Goal: Register for event/course

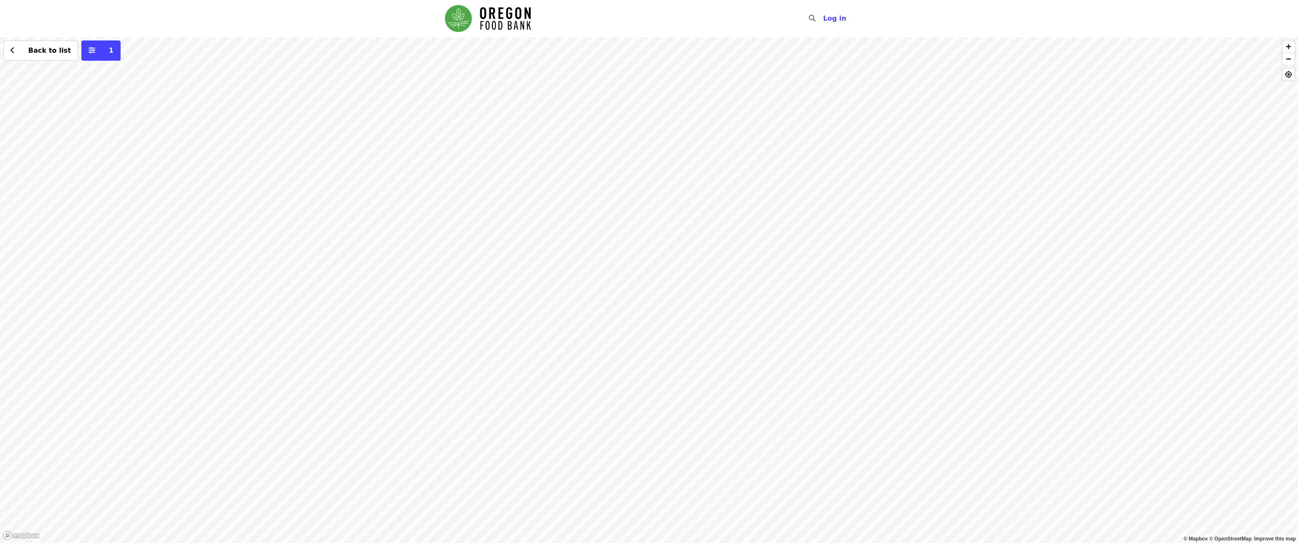
click at [588, 263] on div "Back to list 1" at bounding box center [649, 290] width 1298 height 506
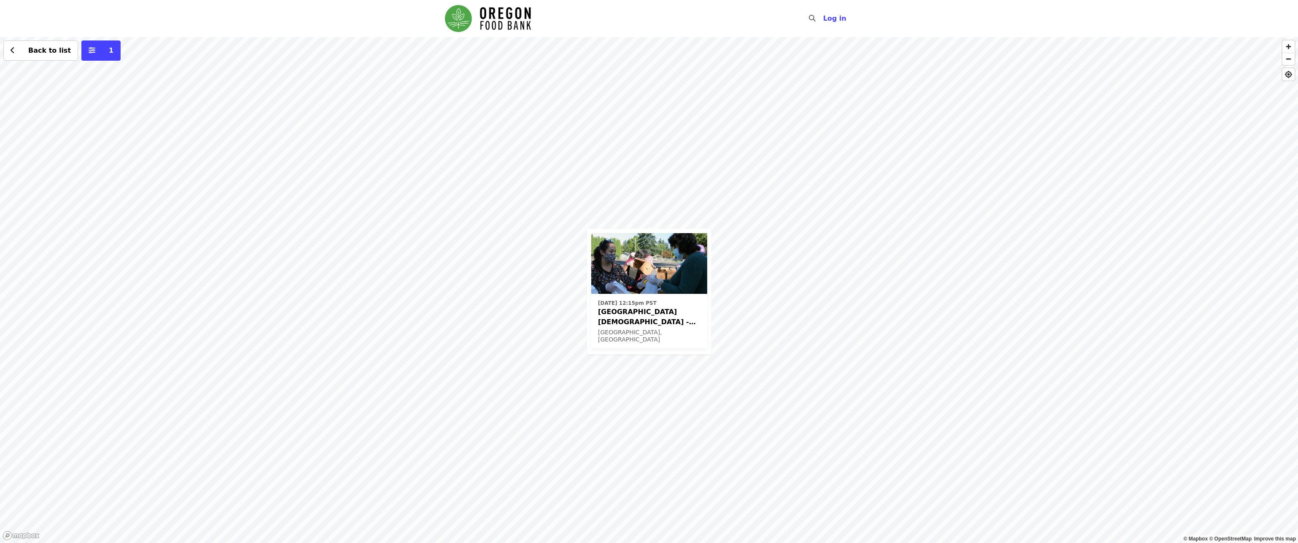
click at [677, 327] on span "Beaverton First United Methodist Church - Free Food Market (16+)" at bounding box center [649, 317] width 103 height 20
click at [759, 229] on div "Thu, Jan 22, 2026 @ 12:15pm PST Beaverton First United Methodist Church - Free …" at bounding box center [649, 290] width 1298 height 506
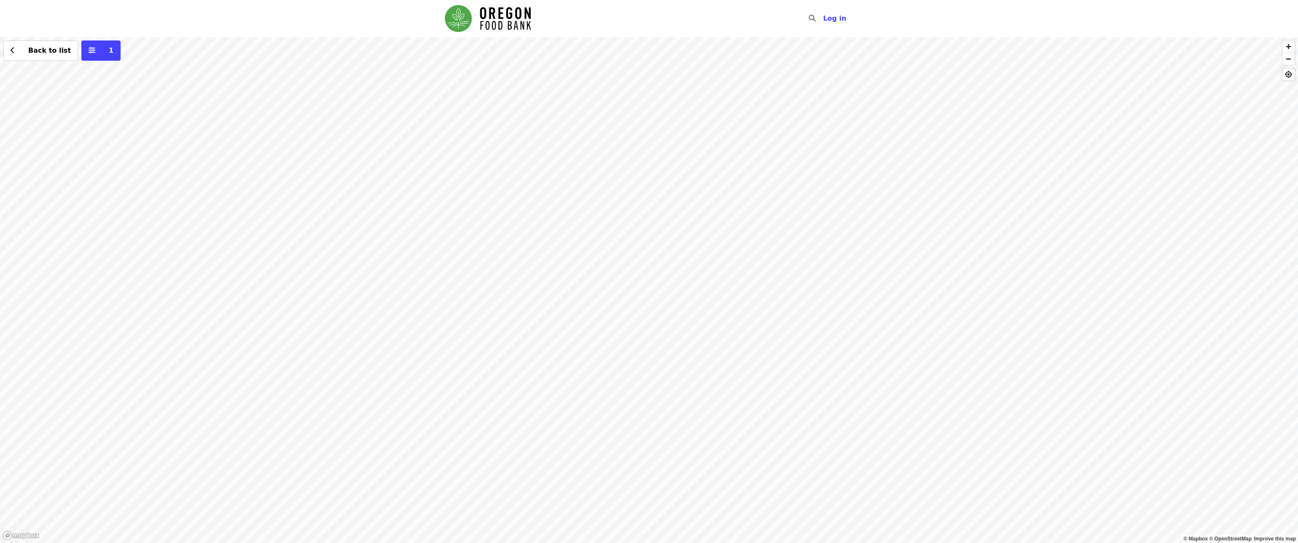
click at [620, 138] on div "Back to list 1" at bounding box center [649, 290] width 1298 height 506
click at [6, 50] on button "Back to list" at bounding box center [40, 50] width 75 height 20
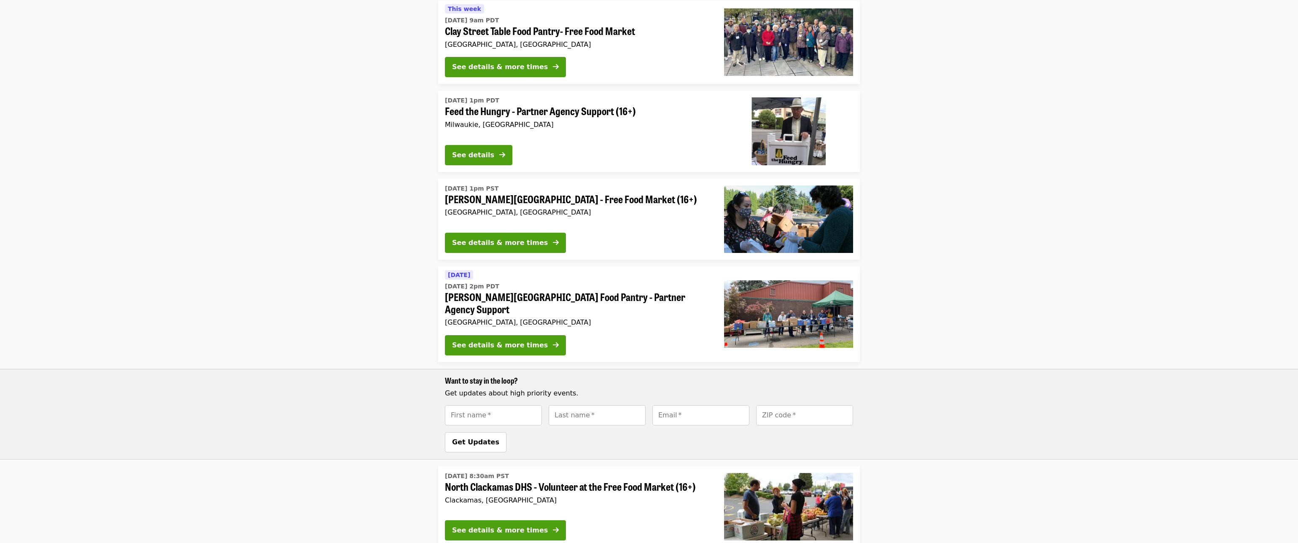
scroll to position [342, 0]
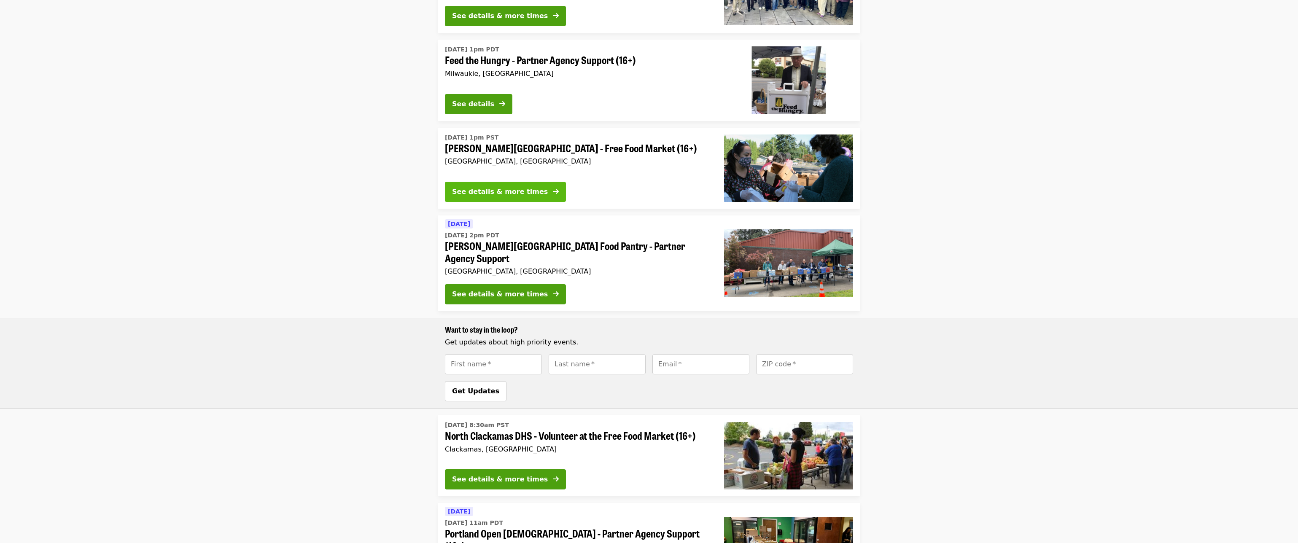
click at [507, 187] on div "See details & more times" at bounding box center [500, 192] width 96 height 10
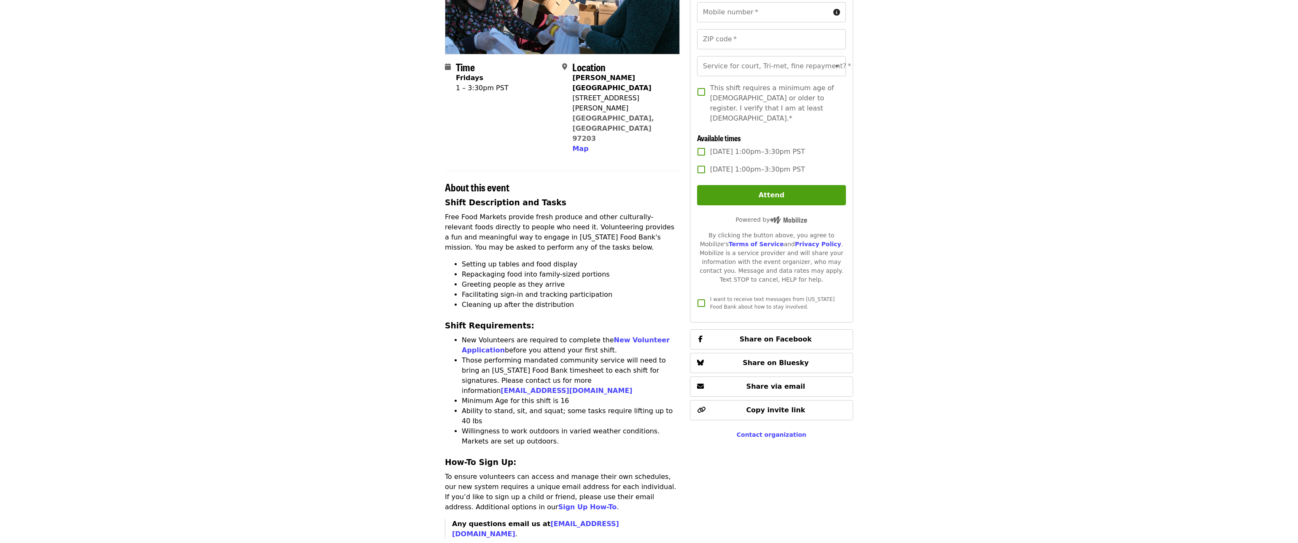
scroll to position [149, 0]
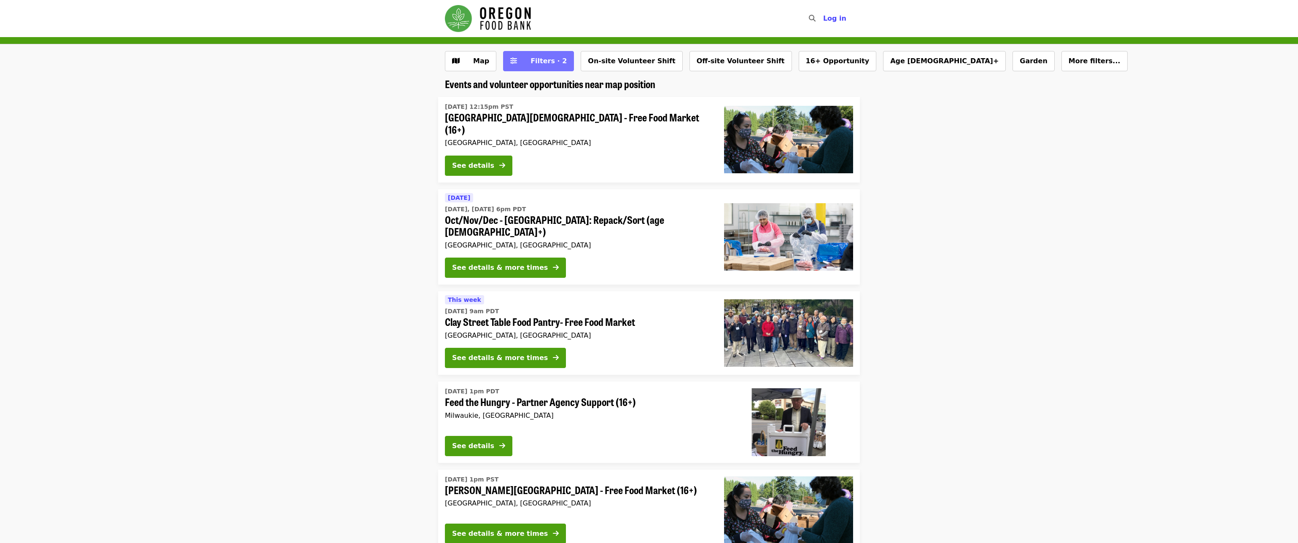
click at [535, 60] on span "Filters · 2" at bounding box center [549, 61] width 36 height 8
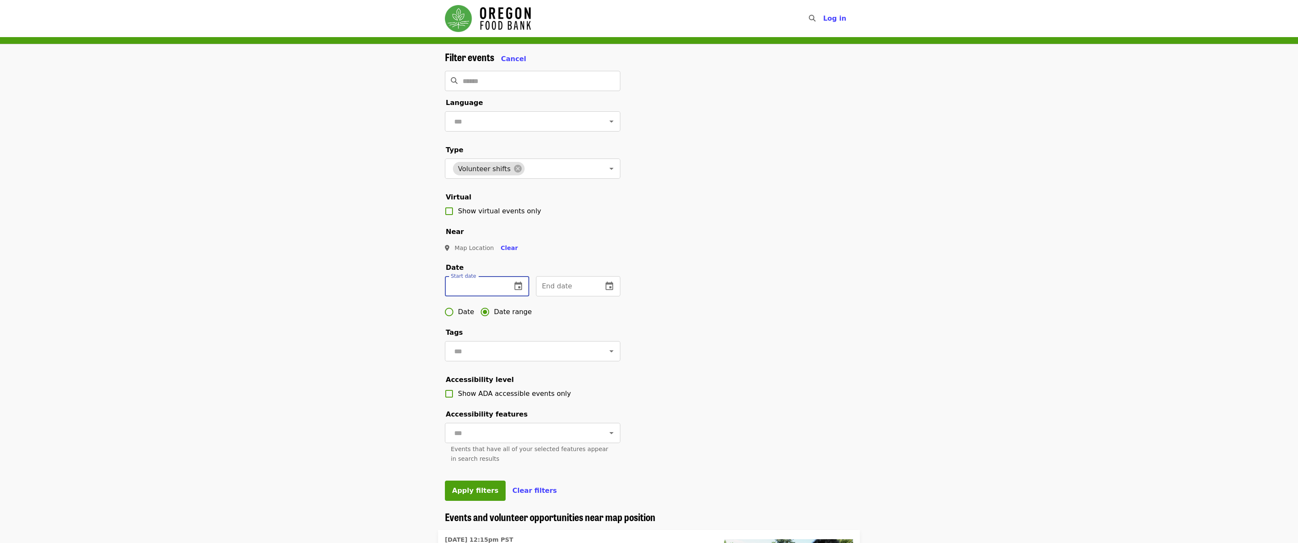
click at [491, 297] on input "text" at bounding box center [475, 286] width 60 height 20
click at [516, 291] on icon "change date" at bounding box center [518, 286] width 10 height 10
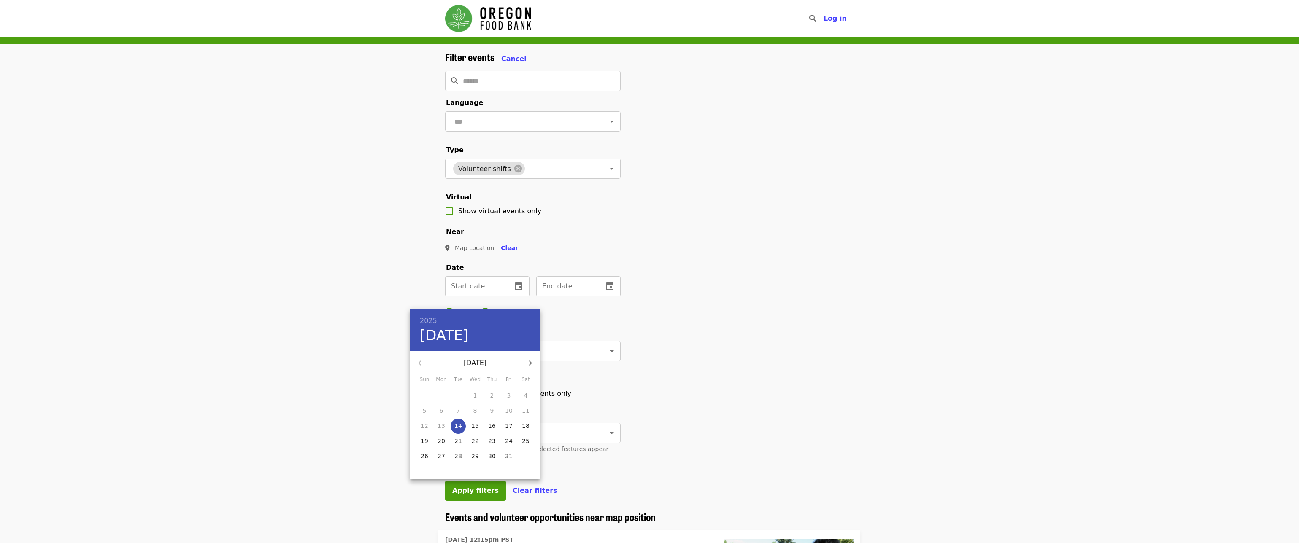
click at [531, 366] on icon "button" at bounding box center [530, 363] width 10 height 10
click at [526, 398] on p "1" at bounding box center [526, 395] width 4 height 8
type input "**********"
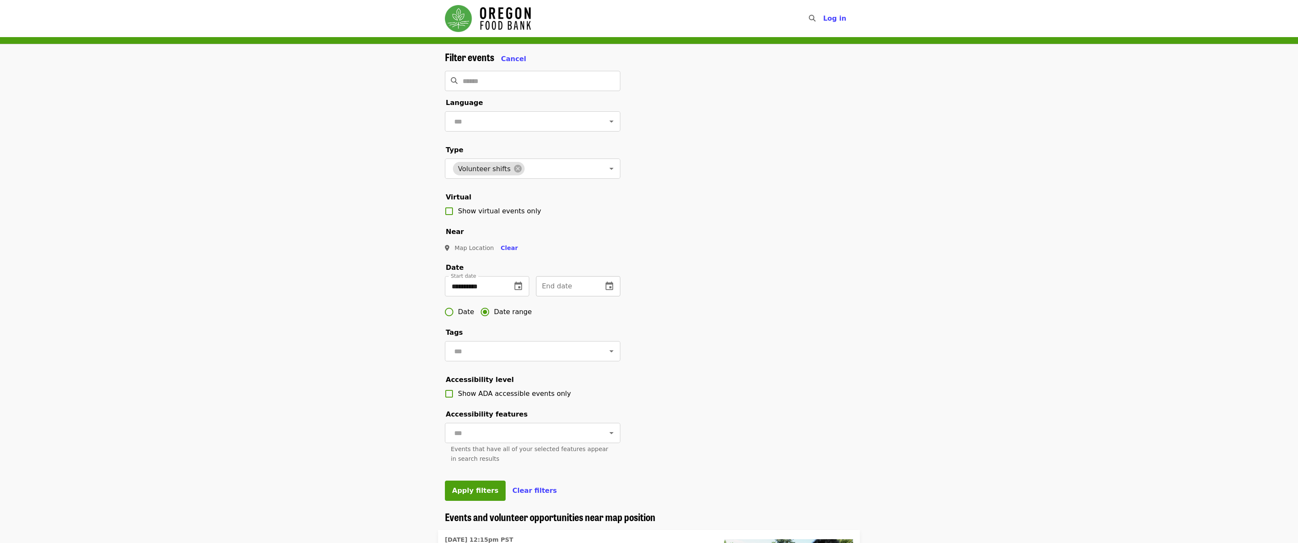
click at [607, 290] on icon "change date" at bounding box center [610, 286] width 8 height 8
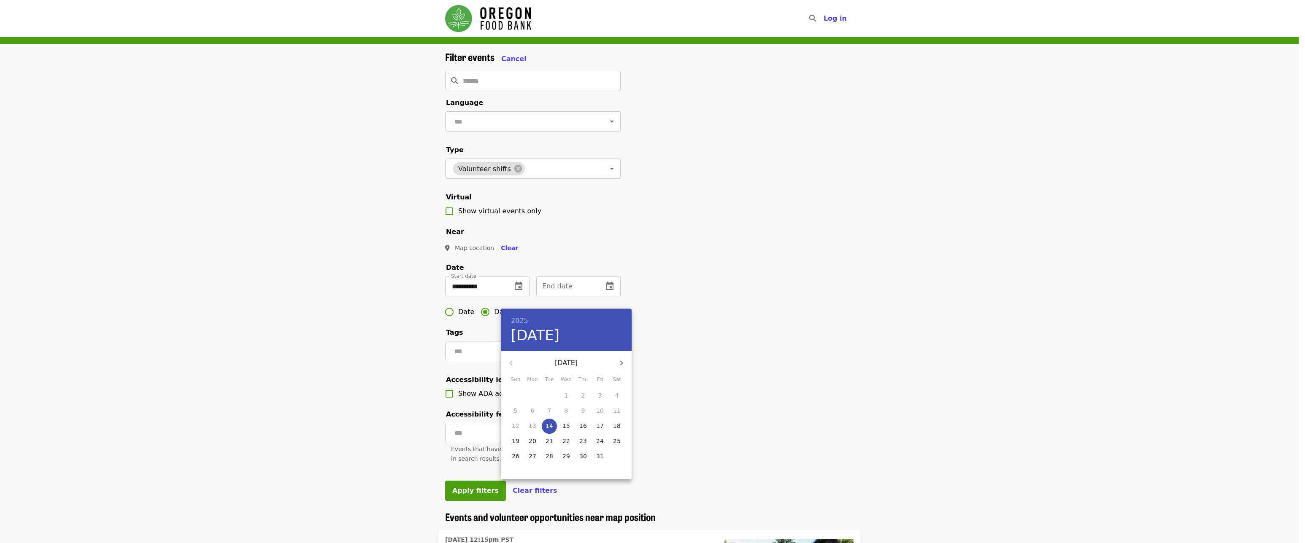
click at [624, 364] on icon "button" at bounding box center [621, 363] width 10 height 10
click at [564, 459] on p "31" at bounding box center [566, 456] width 8 height 8
type input "**********"
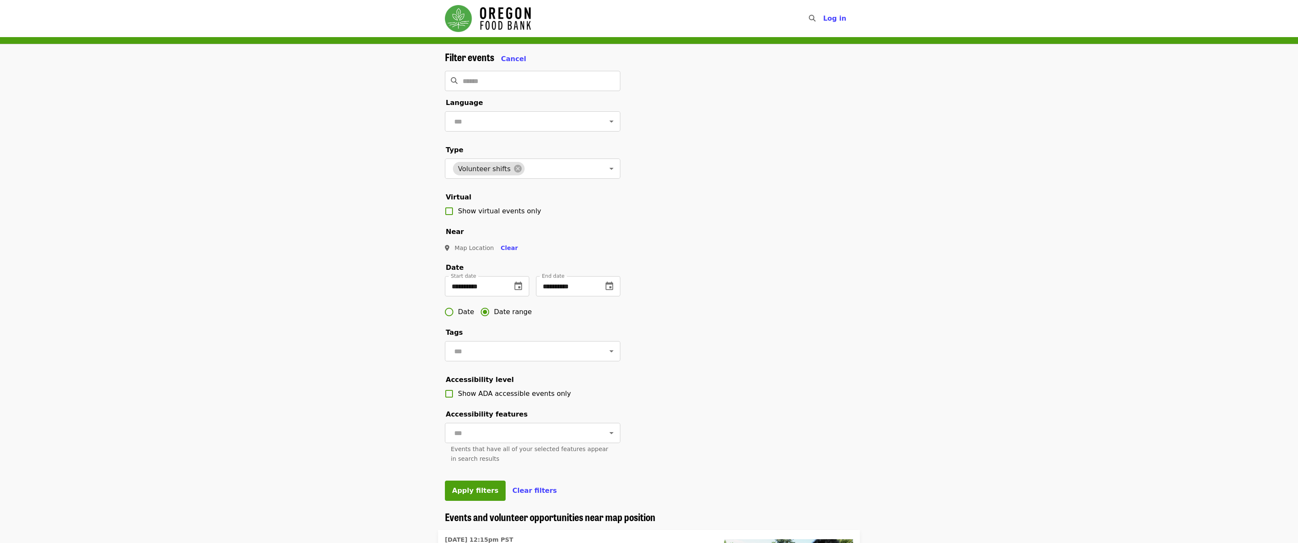
scroll to position [180, 0]
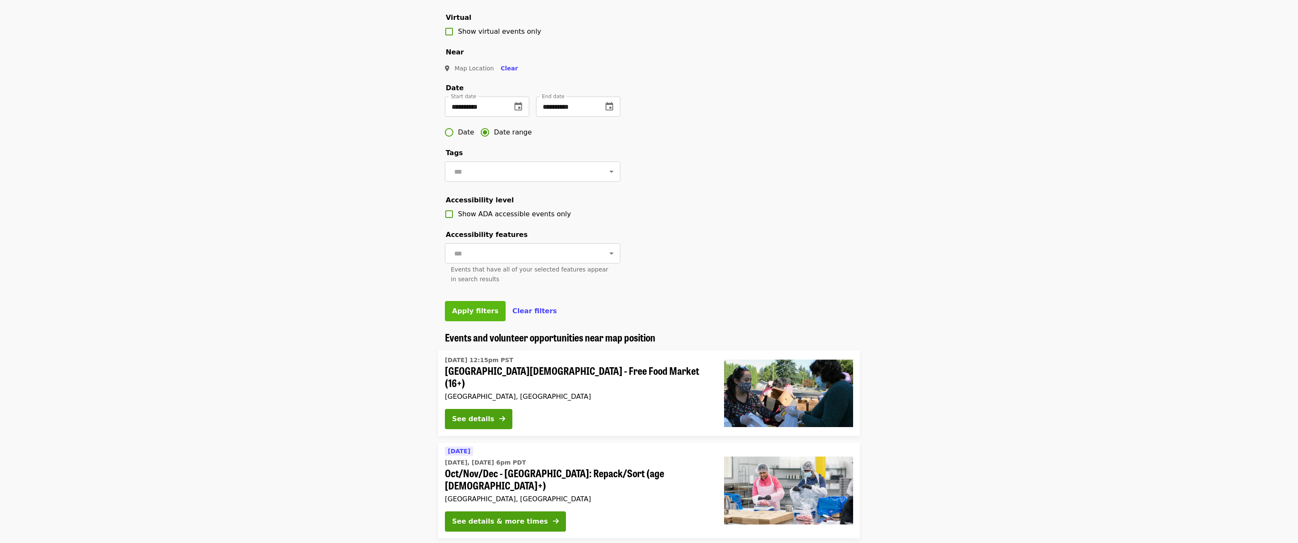
click at [482, 315] on span "Apply filters" at bounding box center [475, 311] width 46 height 8
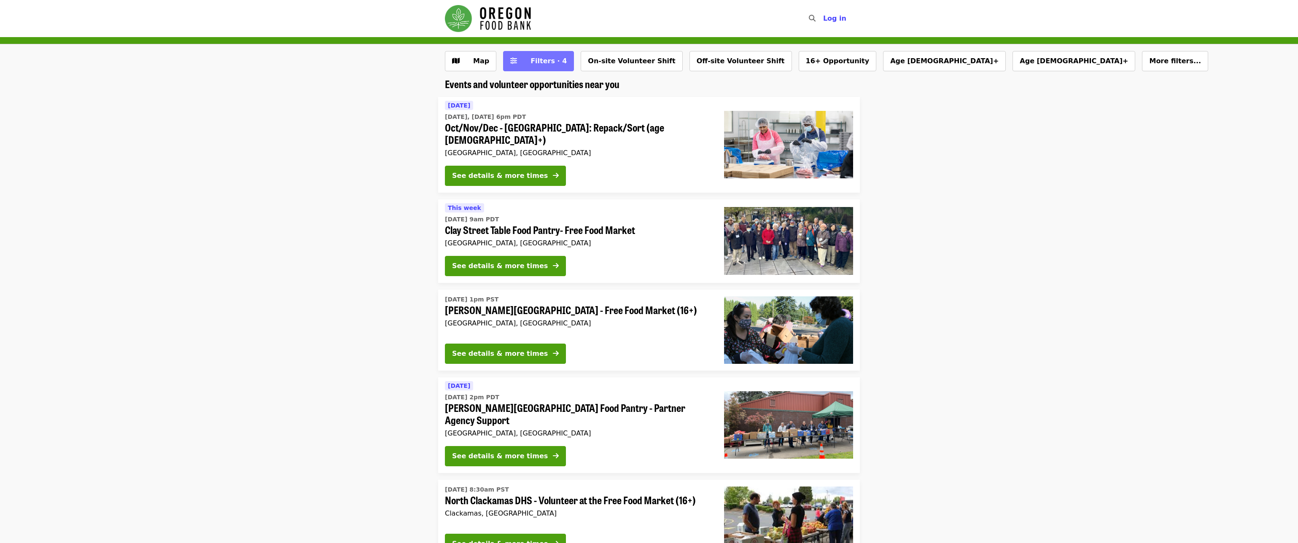
click at [559, 61] on button "Filters · 4" at bounding box center [538, 61] width 71 height 20
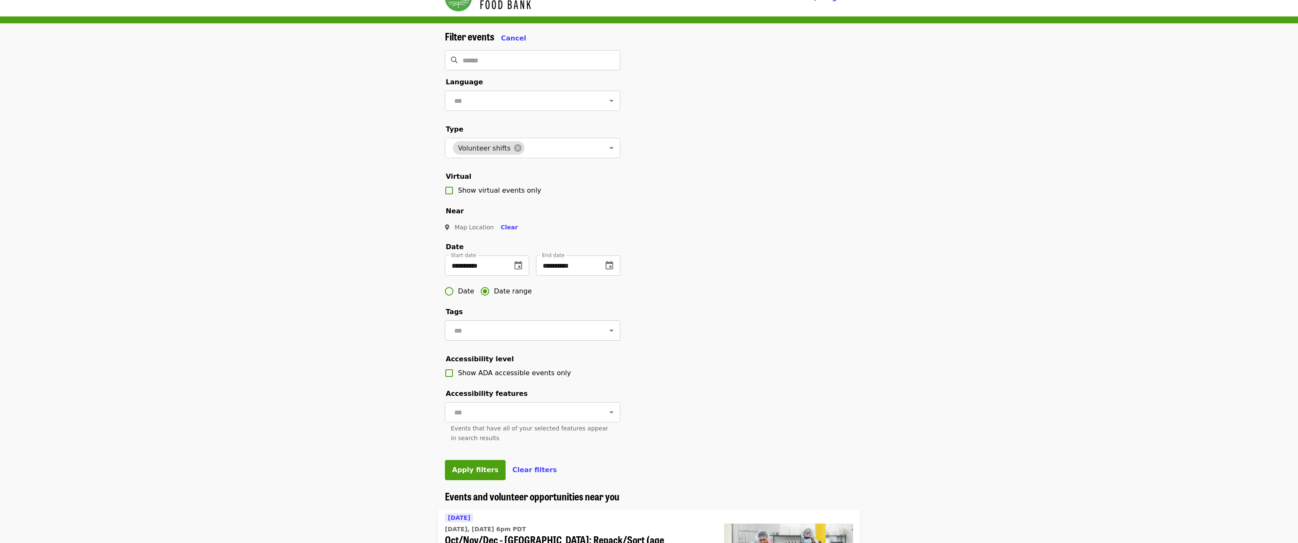
scroll to position [24, 0]
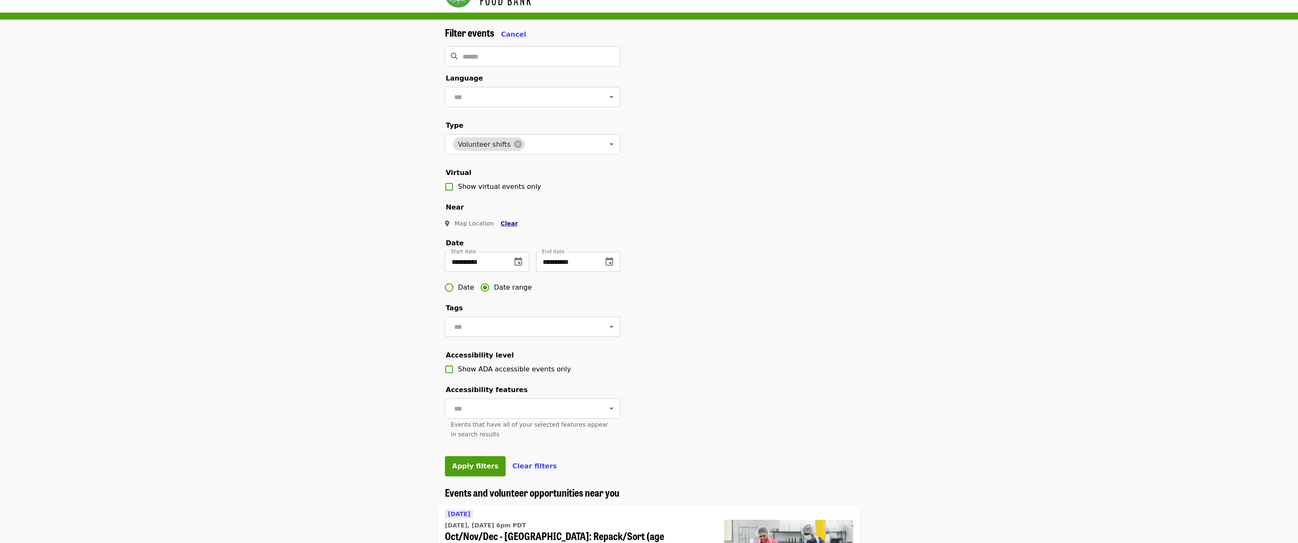
click at [508, 227] on span "Clear" at bounding box center [509, 223] width 17 height 7
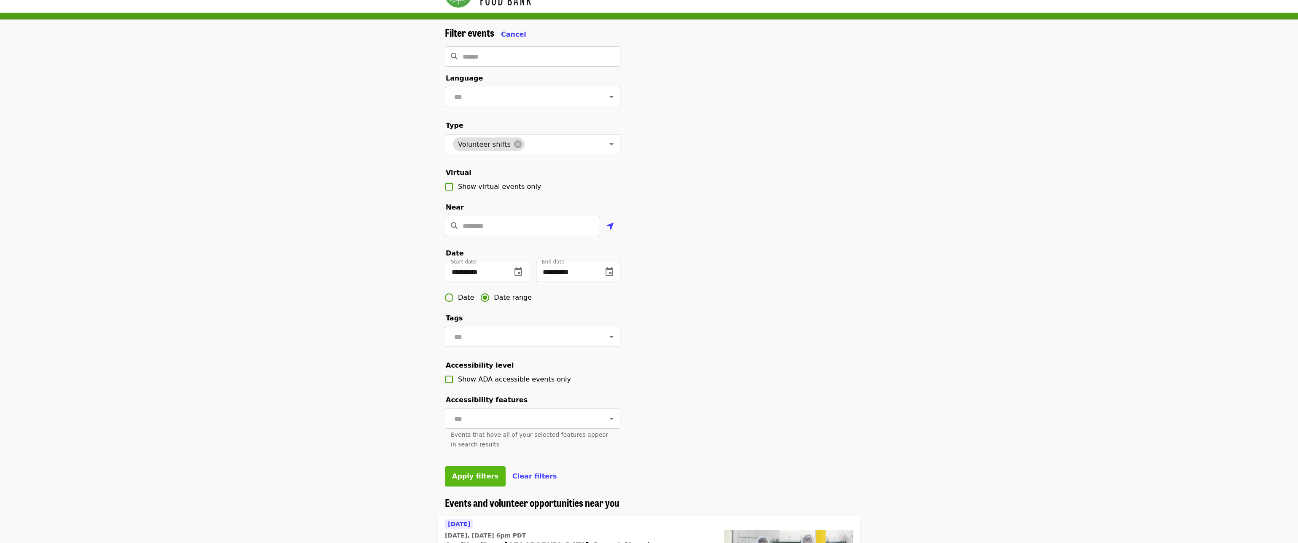
click at [469, 480] on span "Apply filters" at bounding box center [475, 476] width 46 height 8
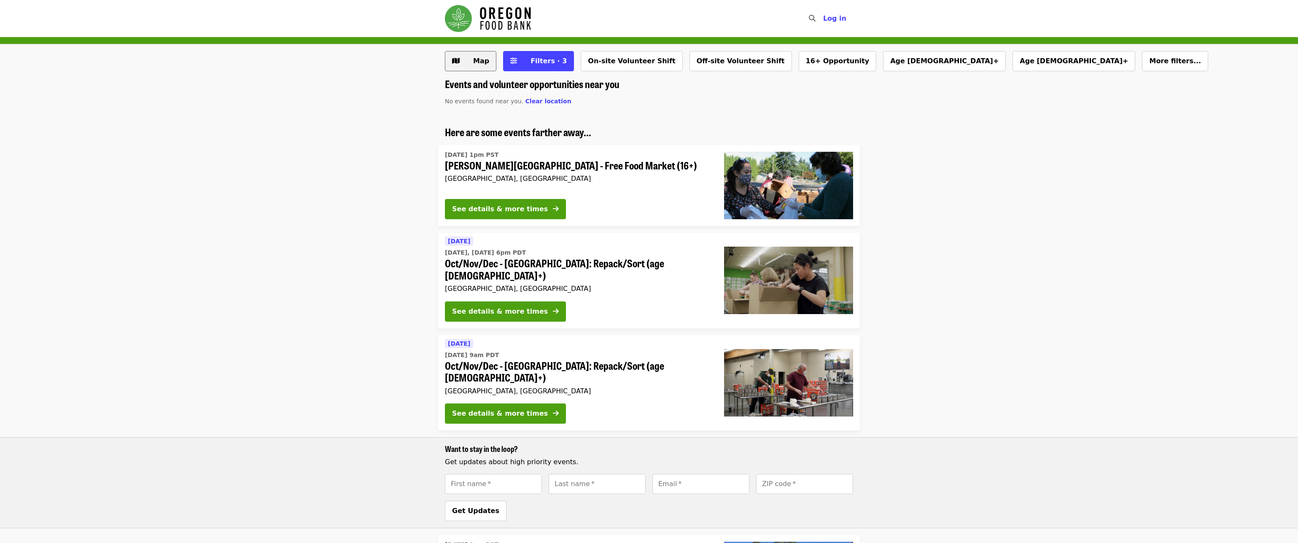
click at [475, 57] on span "Map" at bounding box center [481, 61] width 16 height 8
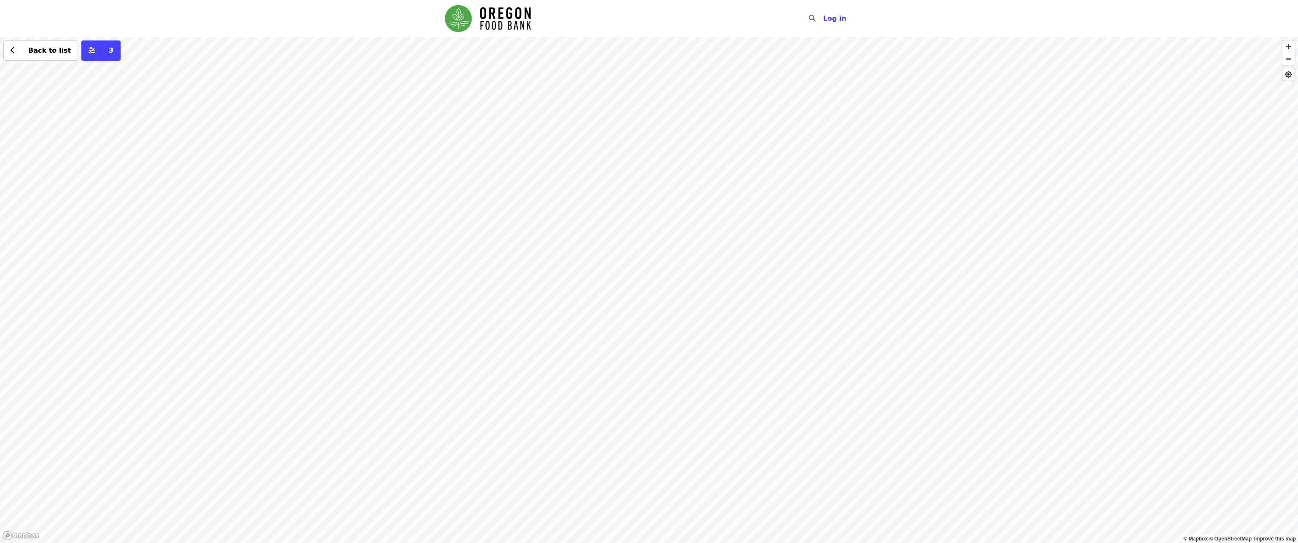
drag, startPoint x: 719, startPoint y: 320, endPoint x: 541, endPoint y: 360, distance: 182.8
click at [541, 360] on div "Back to list 3" at bounding box center [649, 290] width 1298 height 506
click at [557, 255] on div "Back to list 3" at bounding box center [649, 290] width 1298 height 506
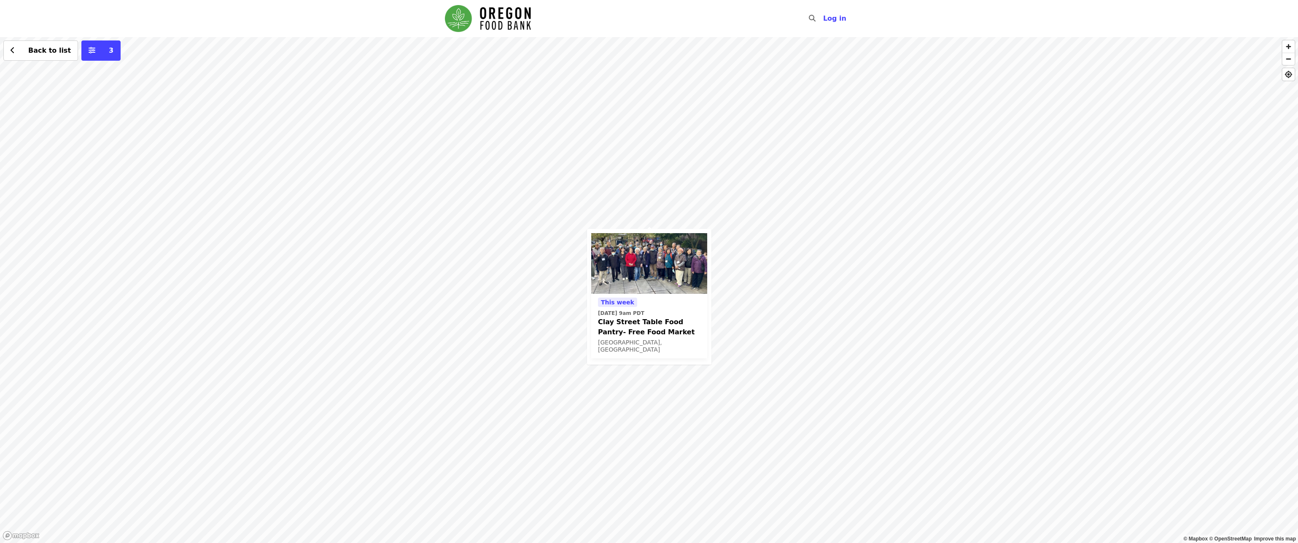
click at [710, 122] on div "This week Thu, Oct 16 @ 9am PDT Clay Street Table Food Pantry- Free Food Market…" at bounding box center [649, 290] width 1298 height 506
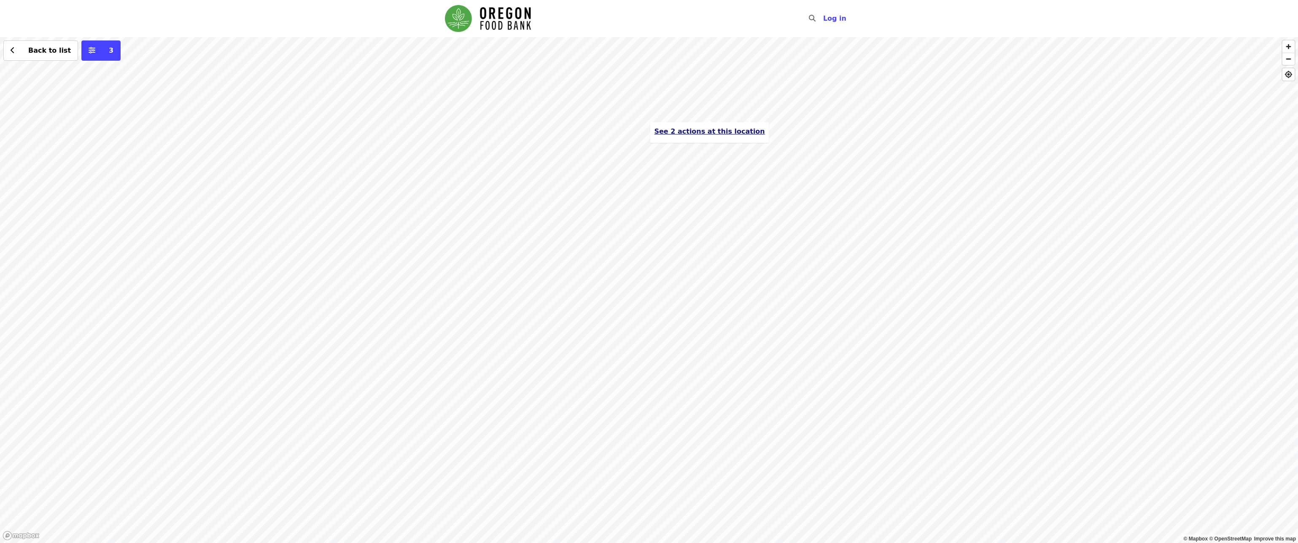
click at [707, 133] on span "See 2 actions at this location" at bounding box center [709, 131] width 111 height 8
click at [563, 83] on div "See 2 actions at this location Back to list 3" at bounding box center [649, 290] width 1298 height 506
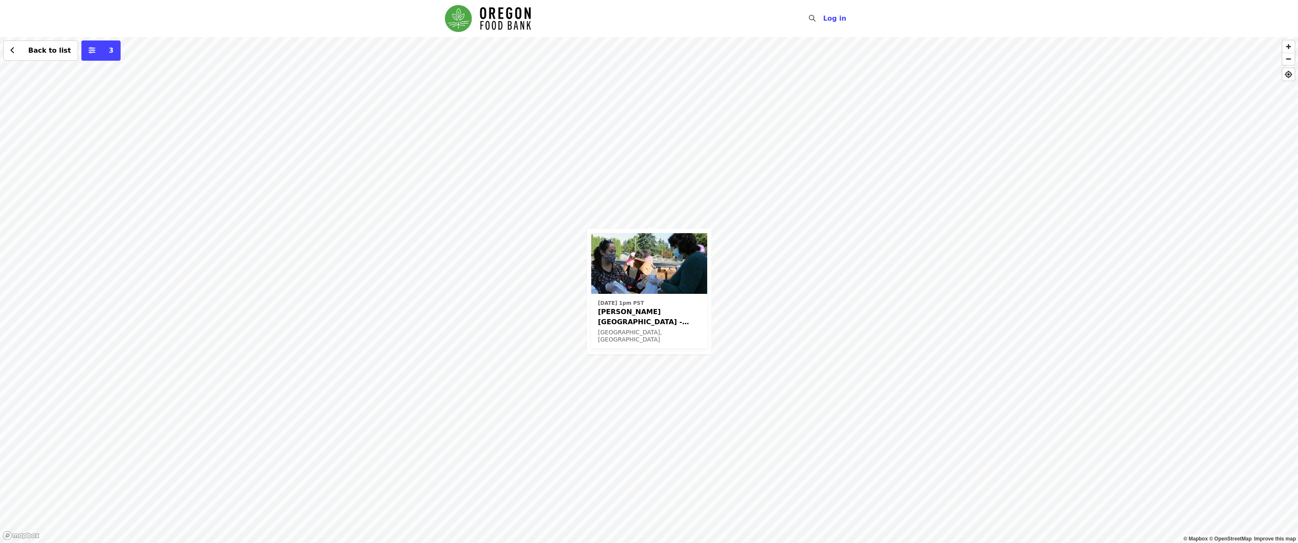
click at [654, 320] on span "[PERSON_NAME][GEOGRAPHIC_DATA] - Free Food Market (16+)" at bounding box center [649, 317] width 103 height 20
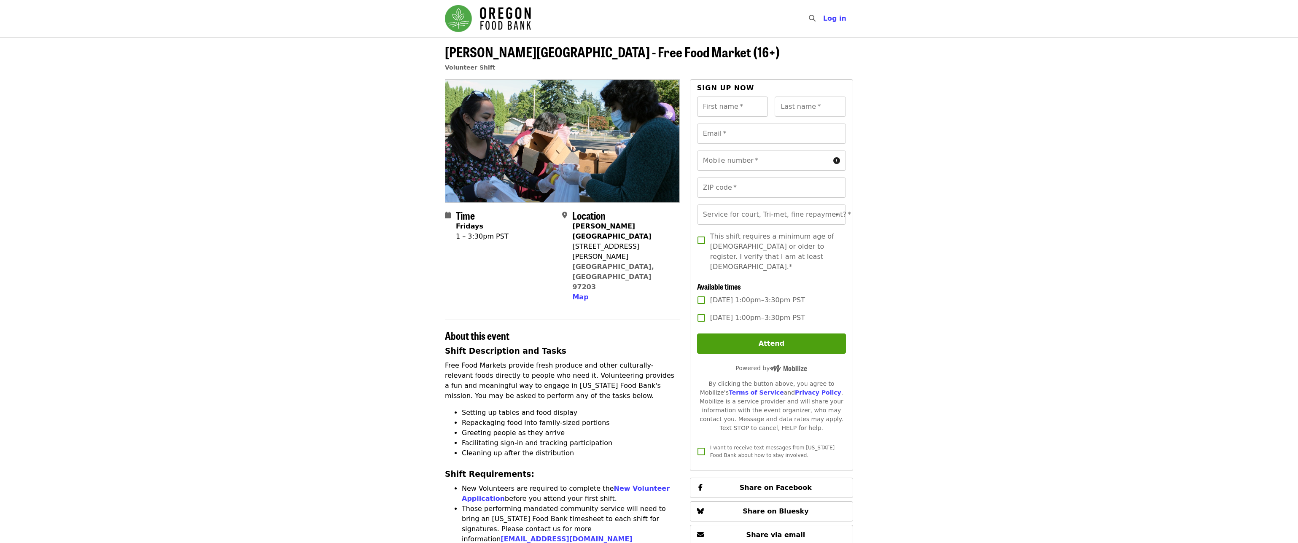
click at [728, 109] on input "First name   *" at bounding box center [732, 107] width 71 height 20
type input "********"
type input "******"
type input "**********"
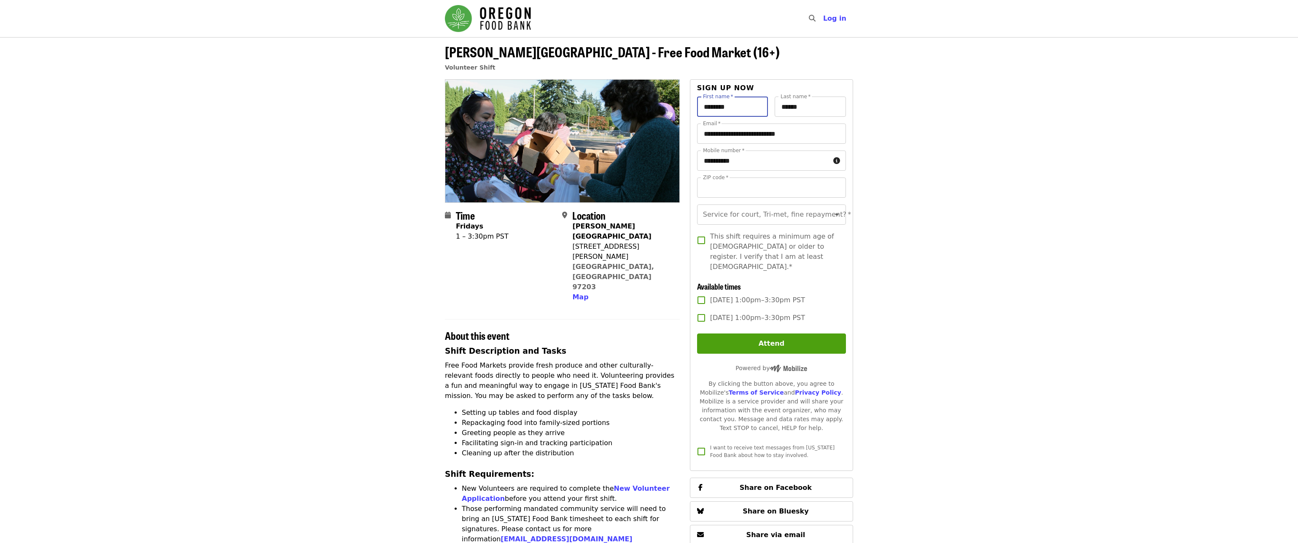
type input "*****"
click at [762, 221] on input "Service for court, Tri-met, fine repayment?   *" at bounding box center [761, 215] width 115 height 16
click at [739, 243] on li "No" at bounding box center [768, 237] width 143 height 15
type input "**"
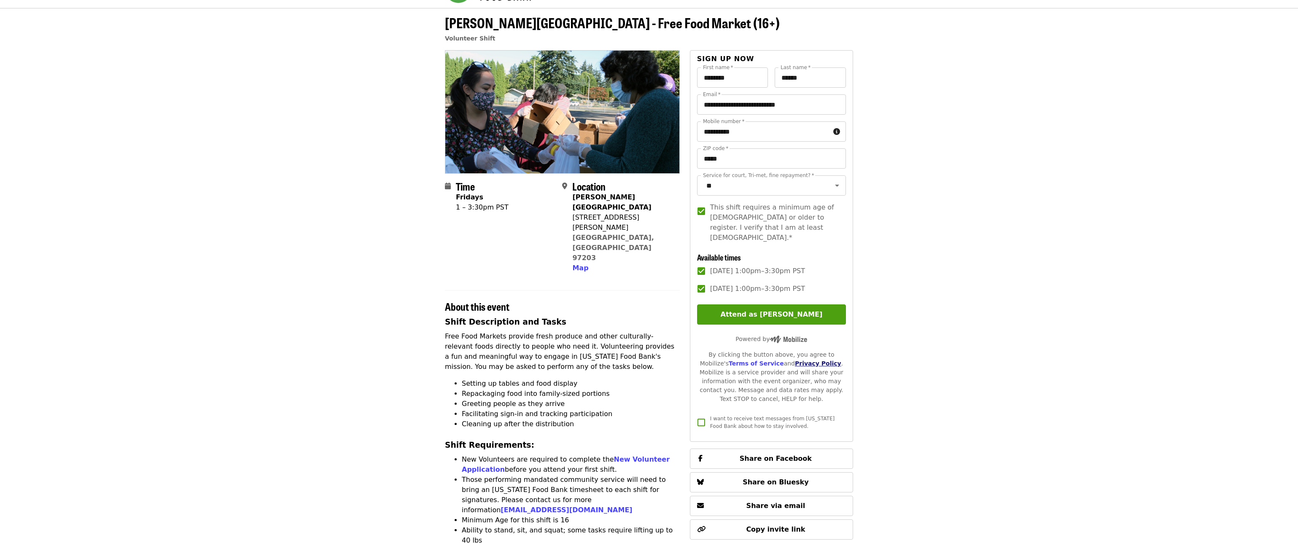
scroll to position [78, 0]
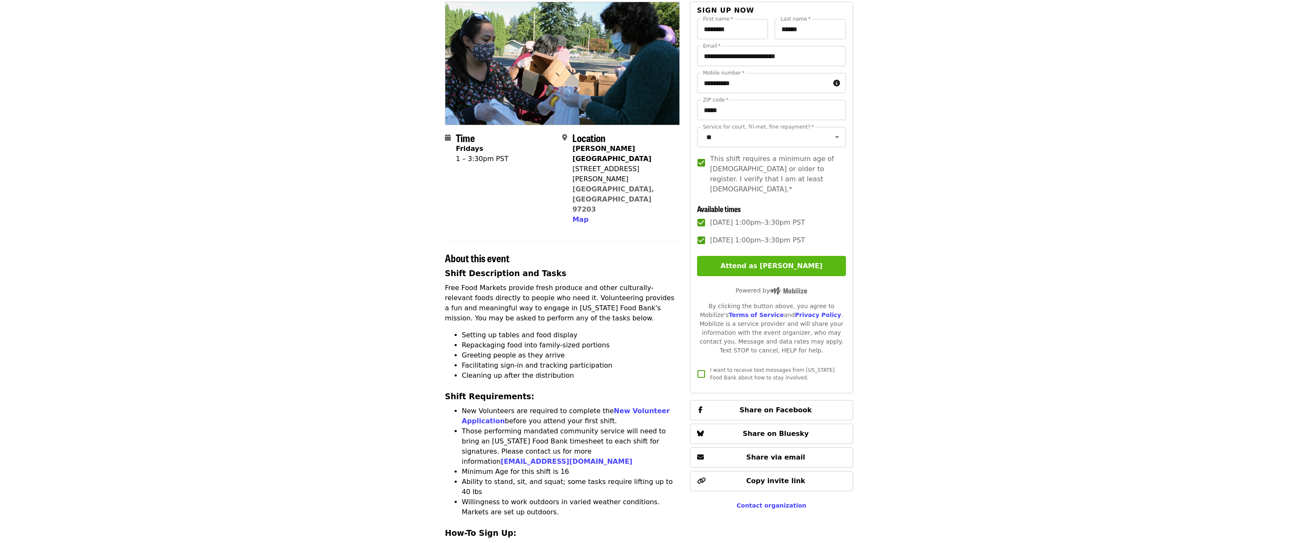
click at [772, 262] on button "Attend as [PERSON_NAME]" at bounding box center [771, 266] width 149 height 20
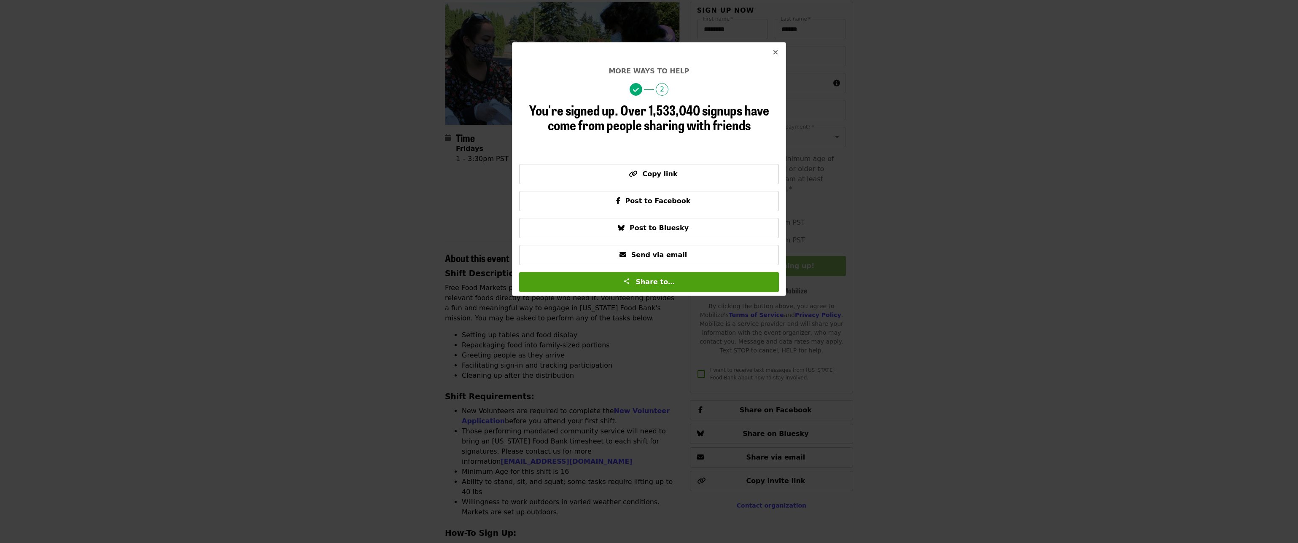
click at [776, 54] on icon "times icon" at bounding box center [775, 53] width 5 height 8
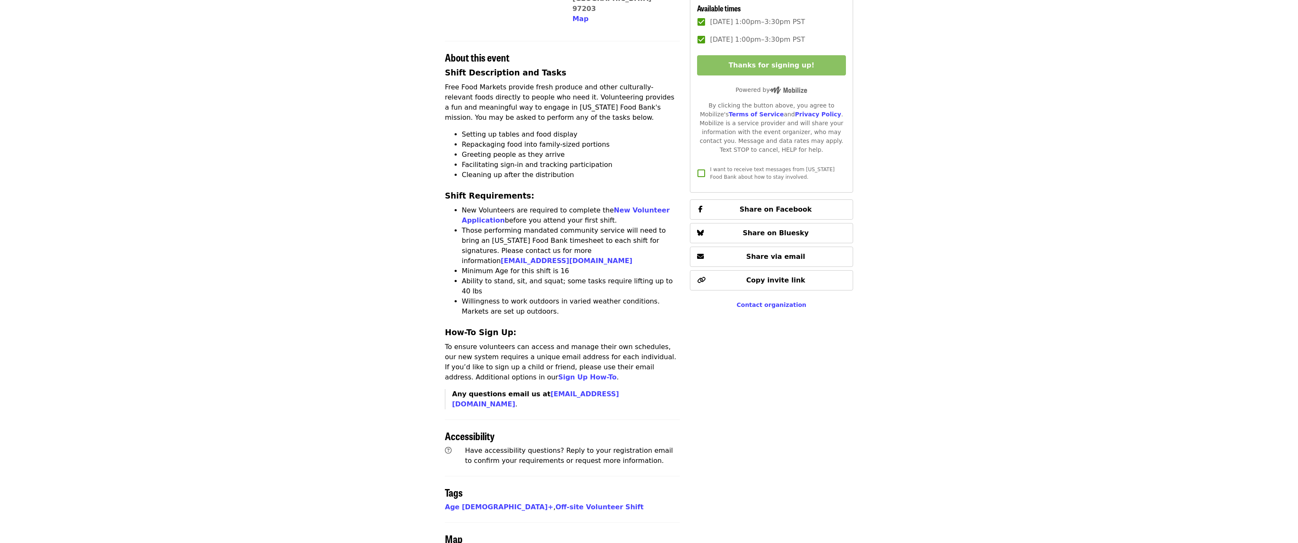
scroll to position [445, 0]
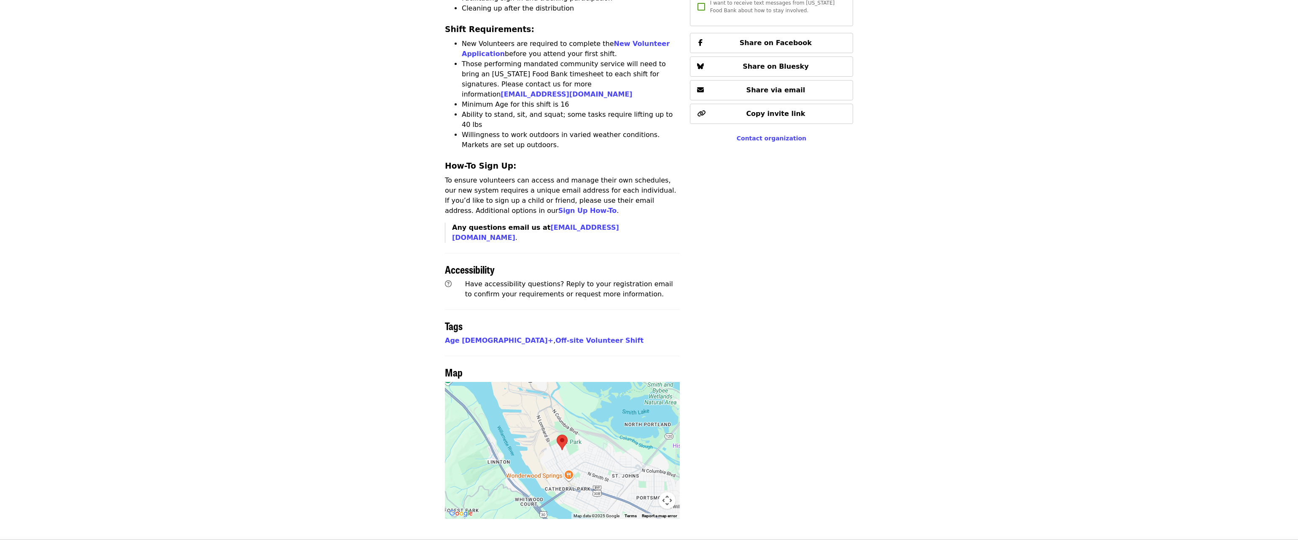
click at [1019, 370] on article "[PERSON_NAME][GEOGRAPHIC_DATA] - Free Food Market (16+) Volunteer Shift Time Fr…" at bounding box center [649, 65] width 1298 height 947
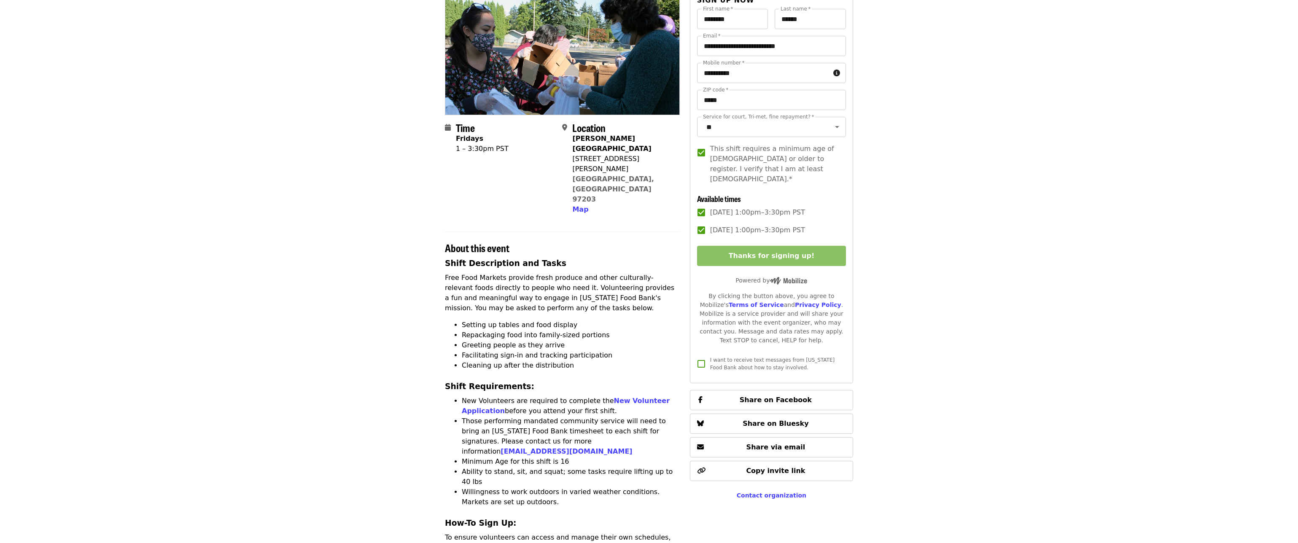
scroll to position [0, 0]
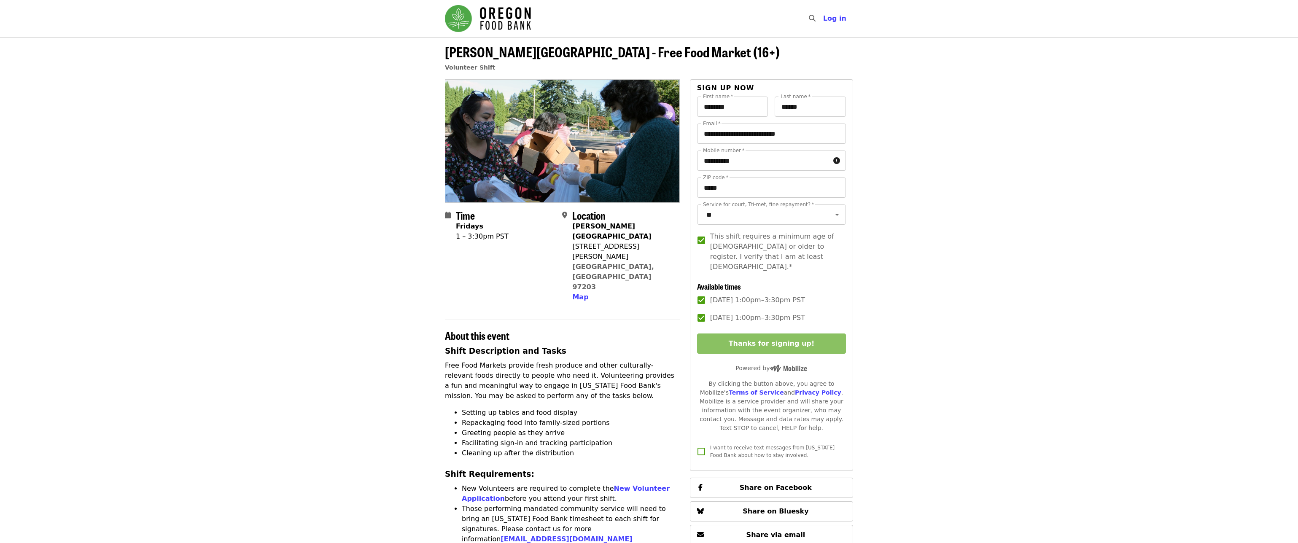
click at [1235, 39] on header "[PERSON_NAME][GEOGRAPHIC_DATA] - Free Food Market (16+) Volunteer Shift" at bounding box center [649, 58] width 1298 height 42
